Goal: Task Accomplishment & Management: Manage account settings

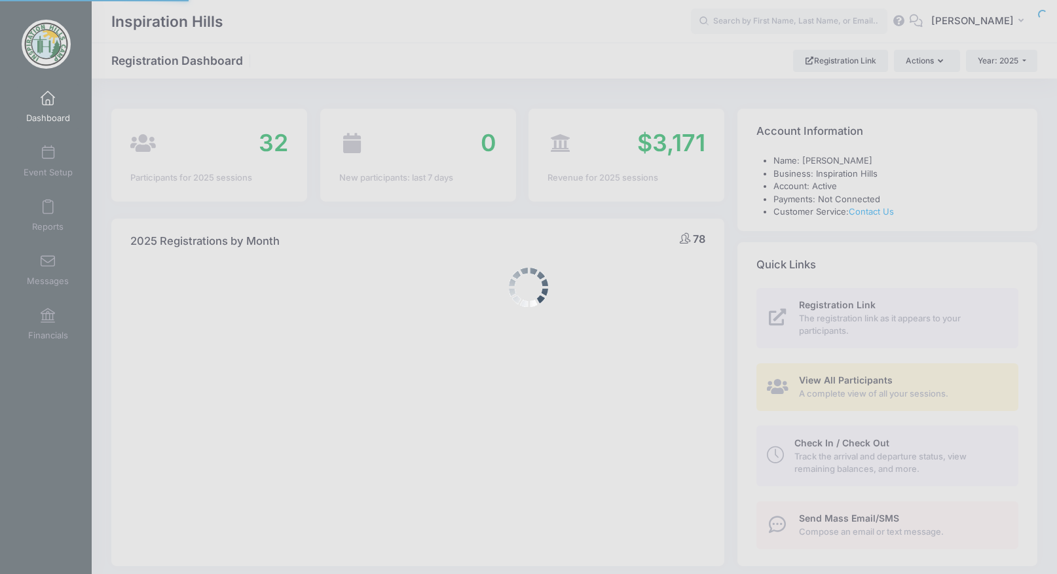
select select
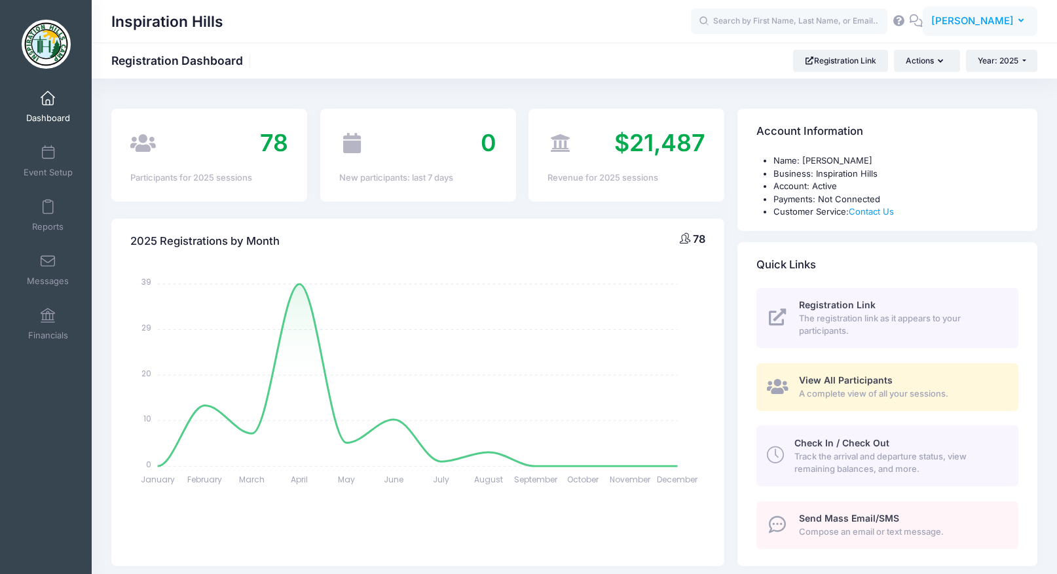
click at [985, 24] on span "[PERSON_NAME]" at bounding box center [972, 21] width 83 height 14
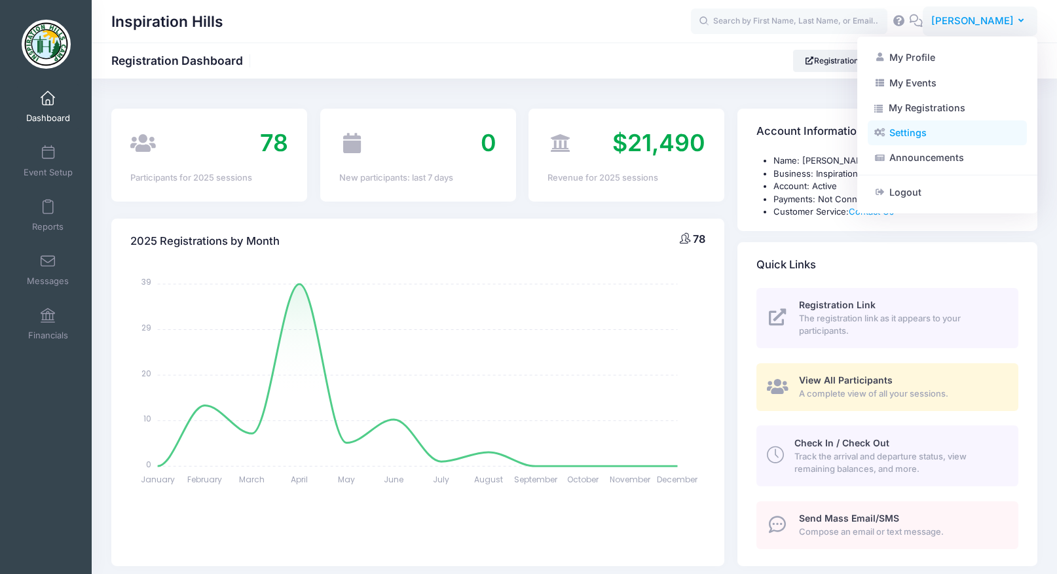
click at [939, 137] on link "Settings" at bounding box center [947, 133] width 159 height 25
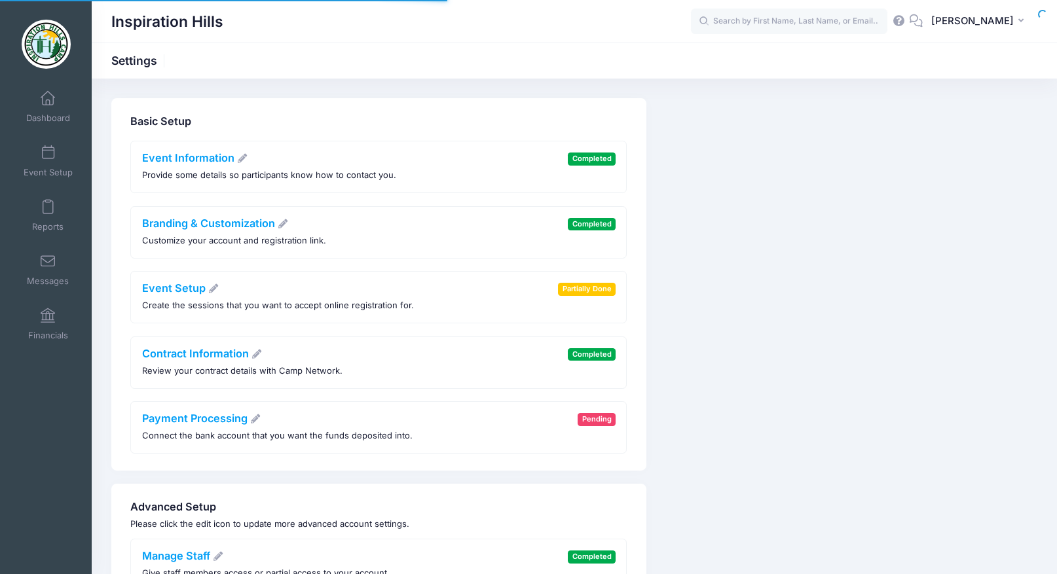
scroll to position [6, 0]
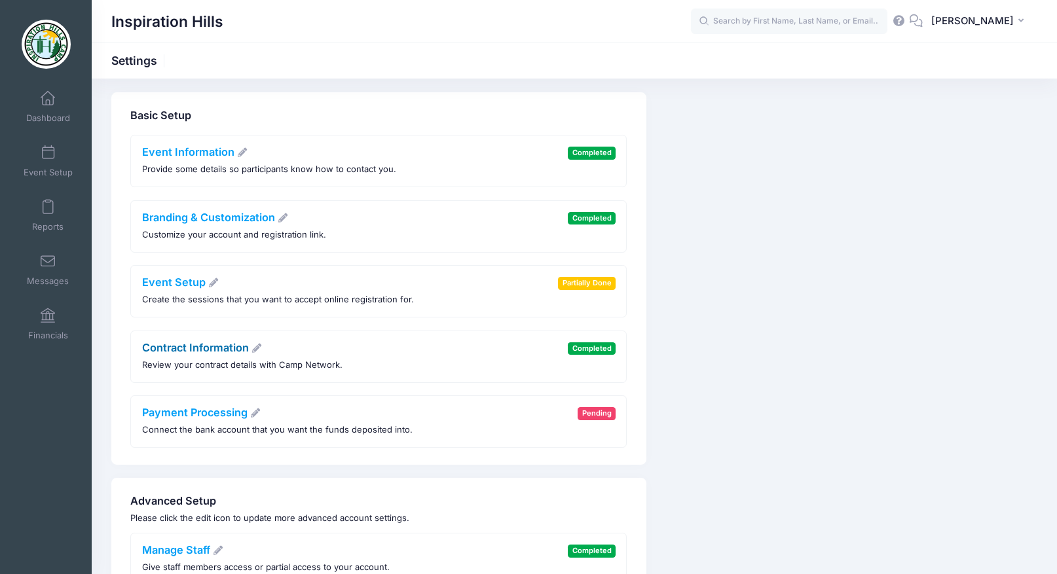
click at [210, 346] on link "Contract Information" at bounding box center [202, 347] width 121 height 13
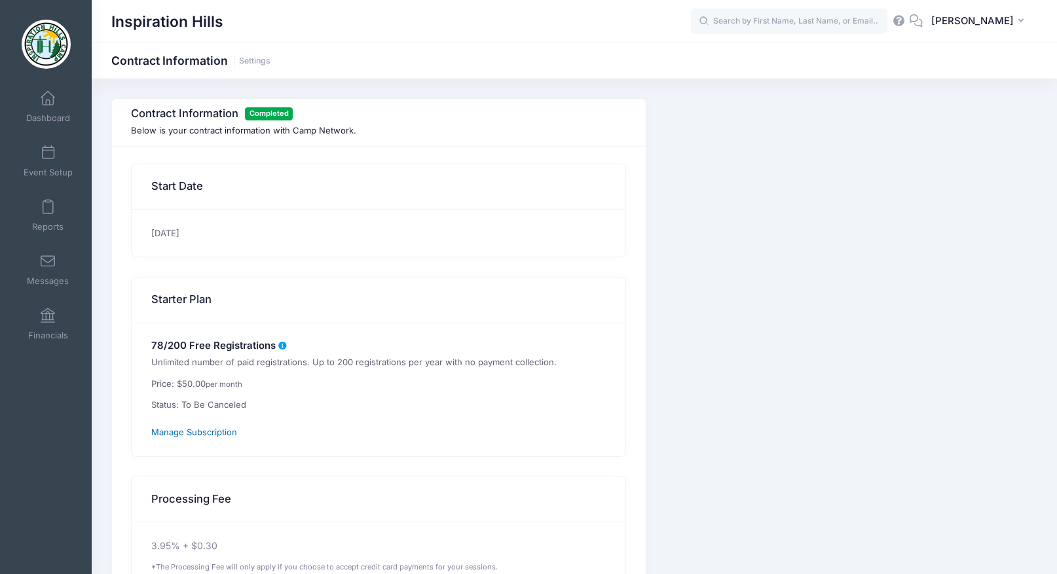
click at [216, 437] on span "Manage Subscription" at bounding box center [194, 432] width 86 height 10
